Goal: Obtain resource: Download file/media

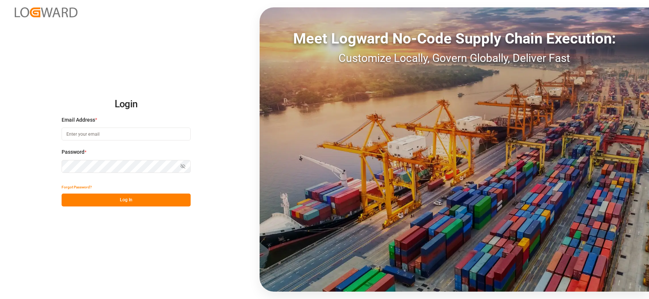
type input "[EMAIL_ADDRESS][DOMAIN_NAME]"
click at [145, 201] on button "Log In" at bounding box center [126, 200] width 129 height 13
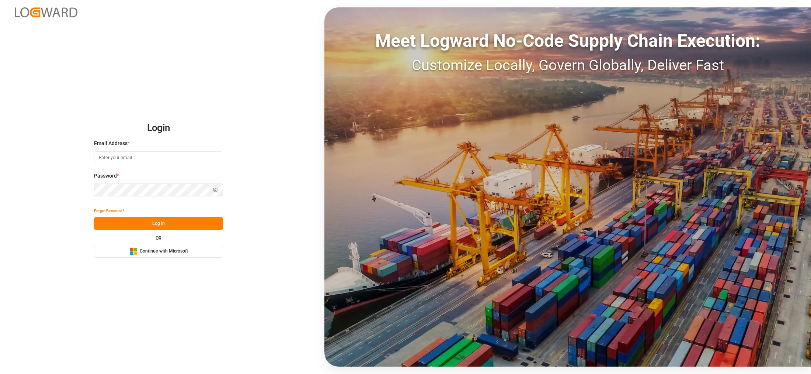
type input "[EMAIL_ADDRESS][DOMAIN_NAME]"
click at [167, 222] on button "Log In" at bounding box center [158, 223] width 129 height 13
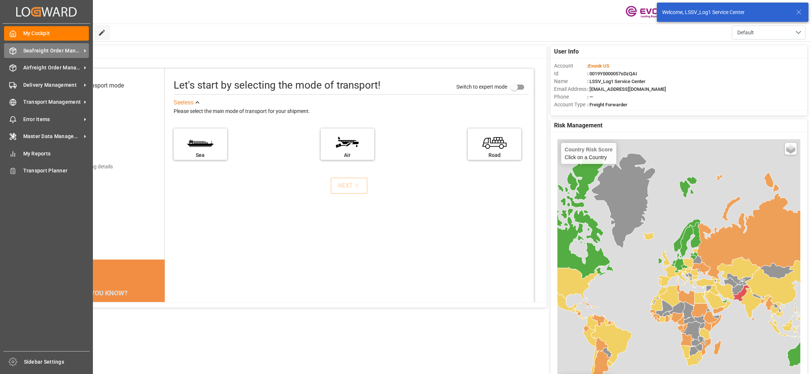
click at [31, 52] on span "Seafreight Order Management" at bounding box center [52, 51] width 58 height 8
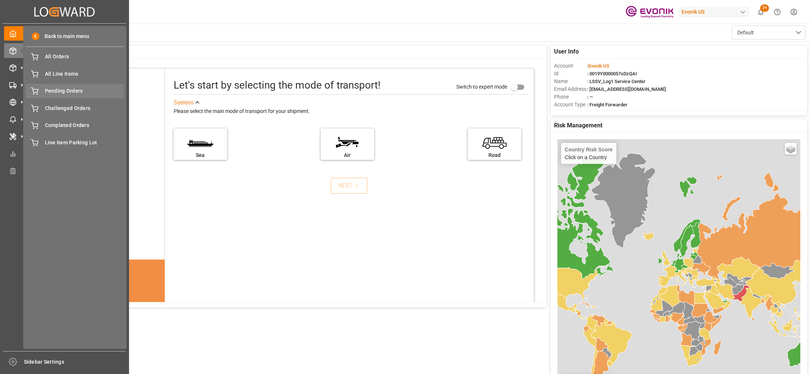
click at [50, 91] on span "Pending Orders" at bounding box center [84, 91] width 79 height 8
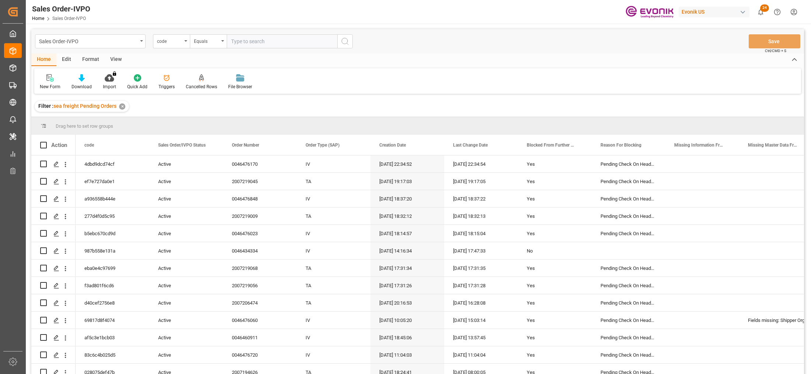
click at [117, 58] on div "View" at bounding box center [116, 59] width 22 height 13
click at [77, 83] on div "Standard Templates" at bounding box center [83, 86] width 37 height 7
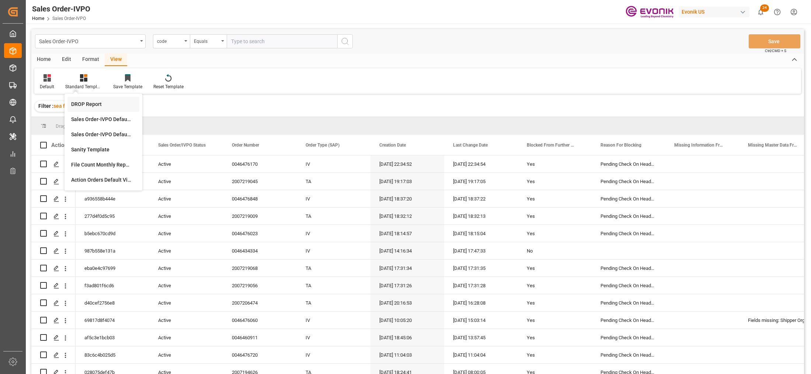
click at [86, 104] on div "DROP Report" at bounding box center [103, 104] width 65 height 8
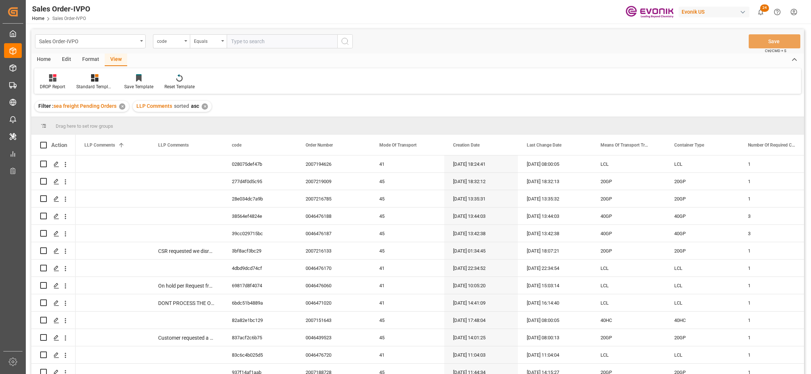
click at [42, 59] on div "Home" at bounding box center [43, 59] width 25 height 13
click at [80, 78] on icon at bounding box center [82, 77] width 6 height 7
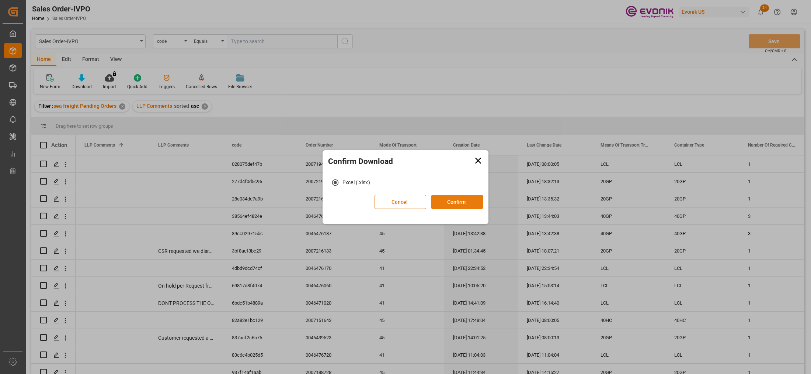
click at [449, 201] on button "Confirm" at bounding box center [458, 202] width 52 height 14
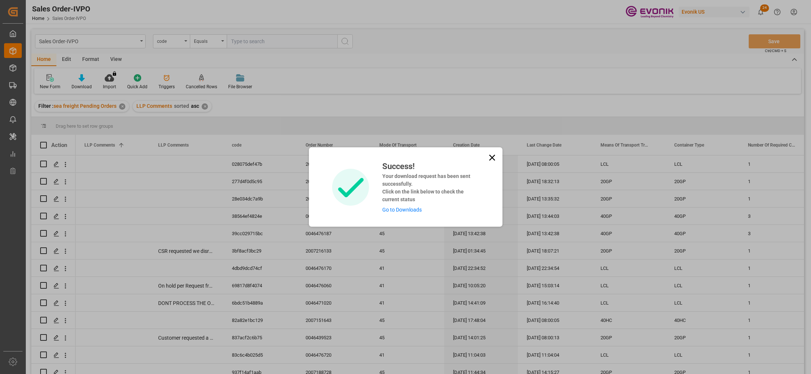
click at [414, 211] on link "Go to Downloads" at bounding box center [401, 210] width 39 height 6
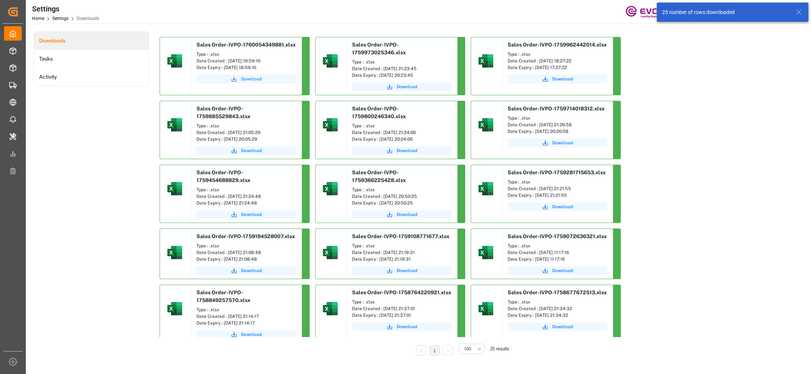
click at [249, 77] on span "Download" at bounding box center [251, 79] width 21 height 7
